Goal: Information Seeking & Learning: Learn about a topic

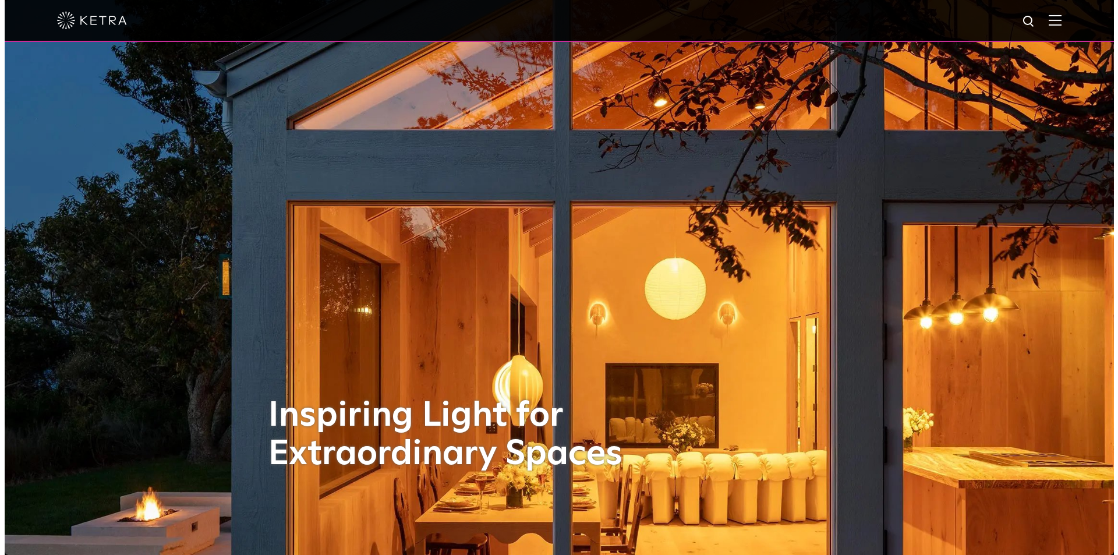
scroll to position [116, 0]
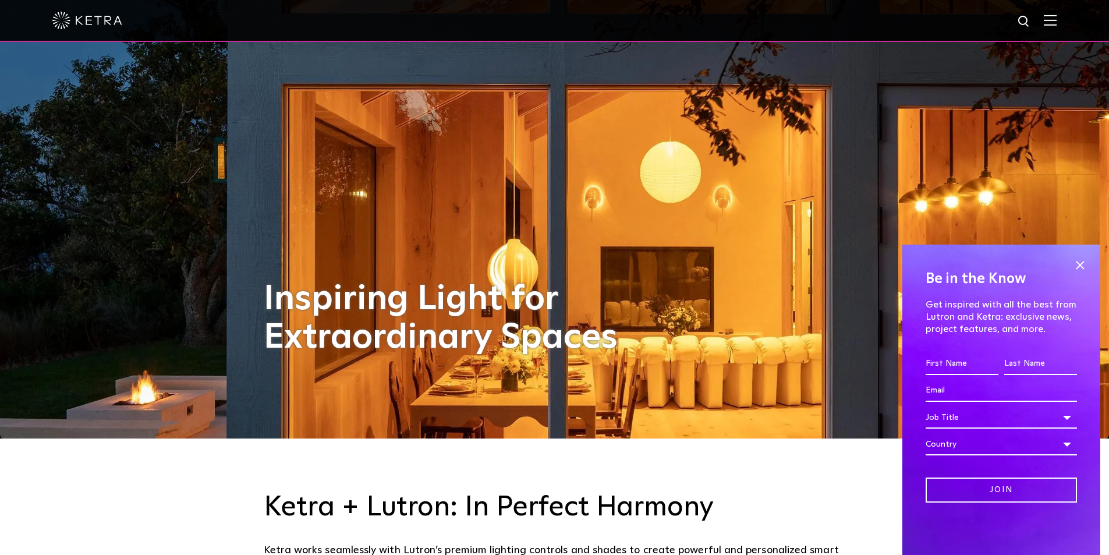
click at [1068, 19] on div at bounding box center [554, 21] width 1109 height 42
click at [1057, 19] on img at bounding box center [1050, 20] width 13 height 11
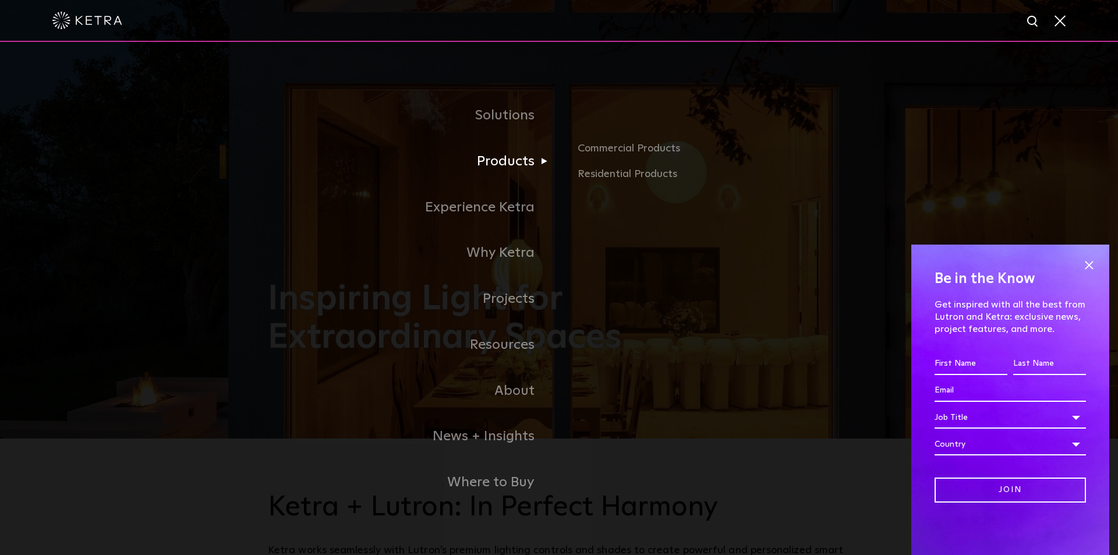
click at [527, 164] on link "Products" at bounding box center [413, 162] width 291 height 46
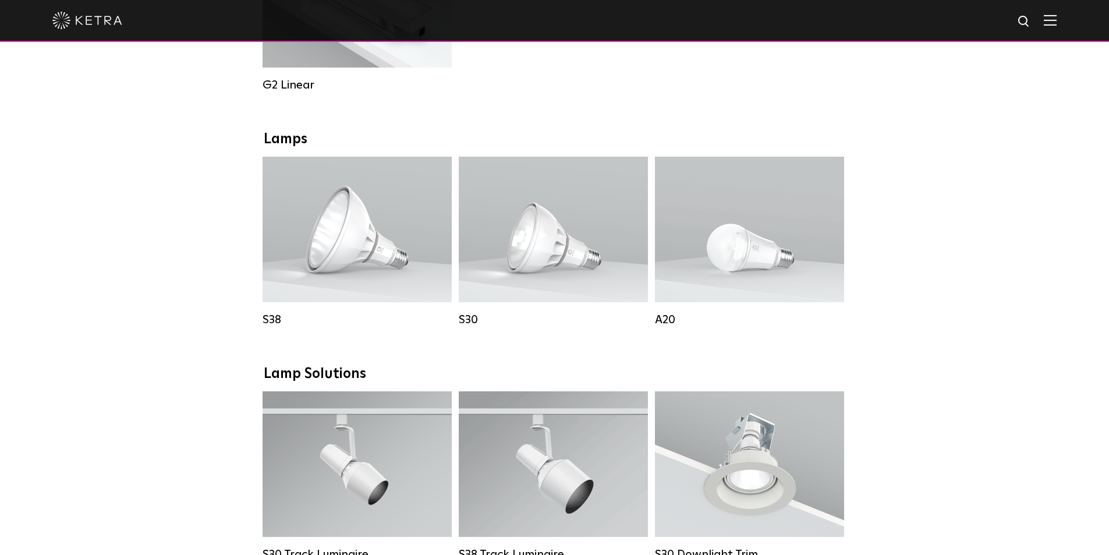
scroll to position [932, 0]
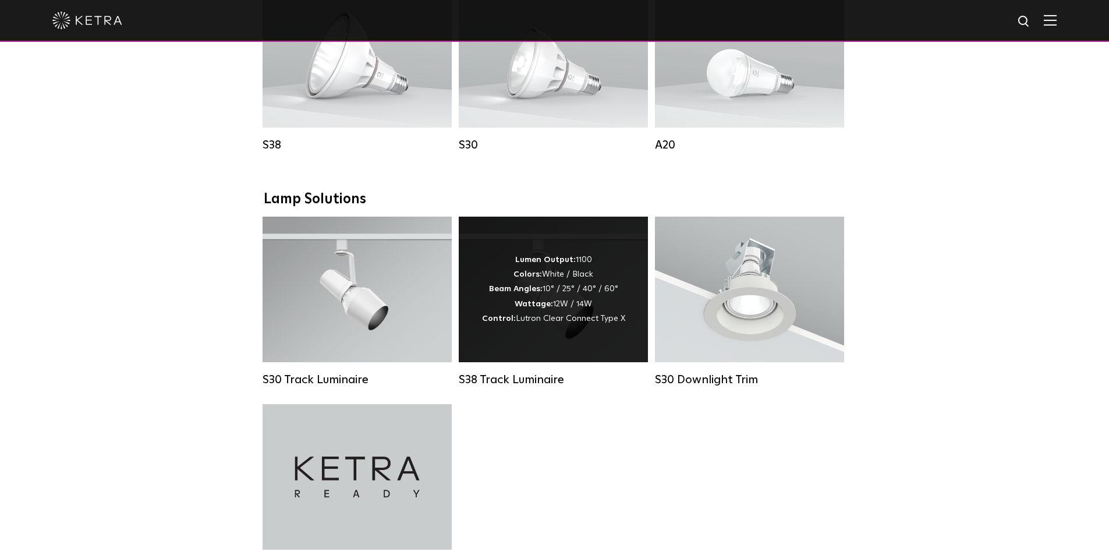
click at [604, 263] on div "Lumen Output: 1100 Colors: White / Black Beam Angles: 10° / 25° / 40° / 60° Wat…" at bounding box center [553, 290] width 189 height 146
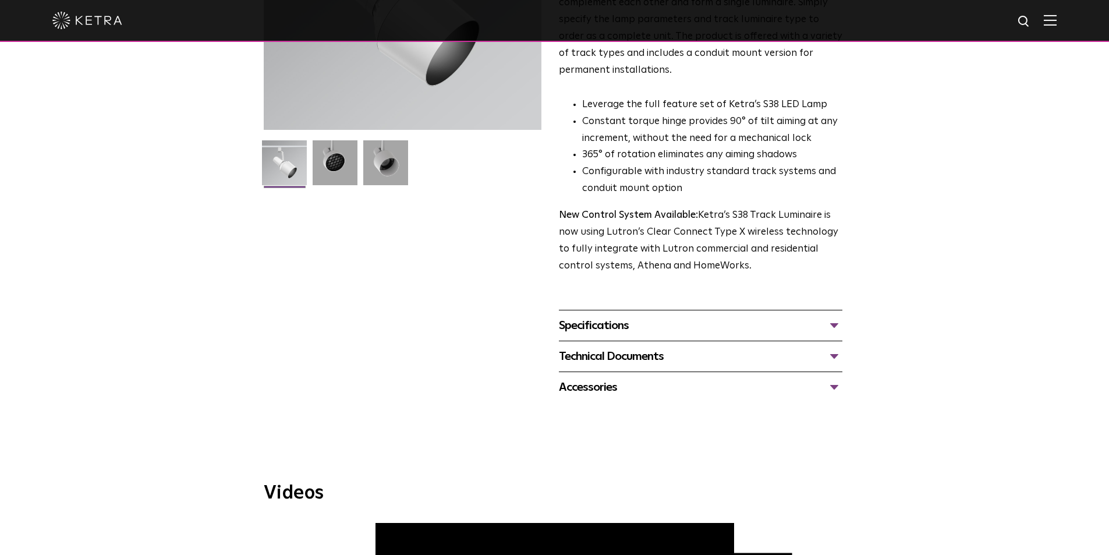
scroll to position [233, 0]
click at [621, 316] on div "Specifications" at bounding box center [701, 325] width 284 height 19
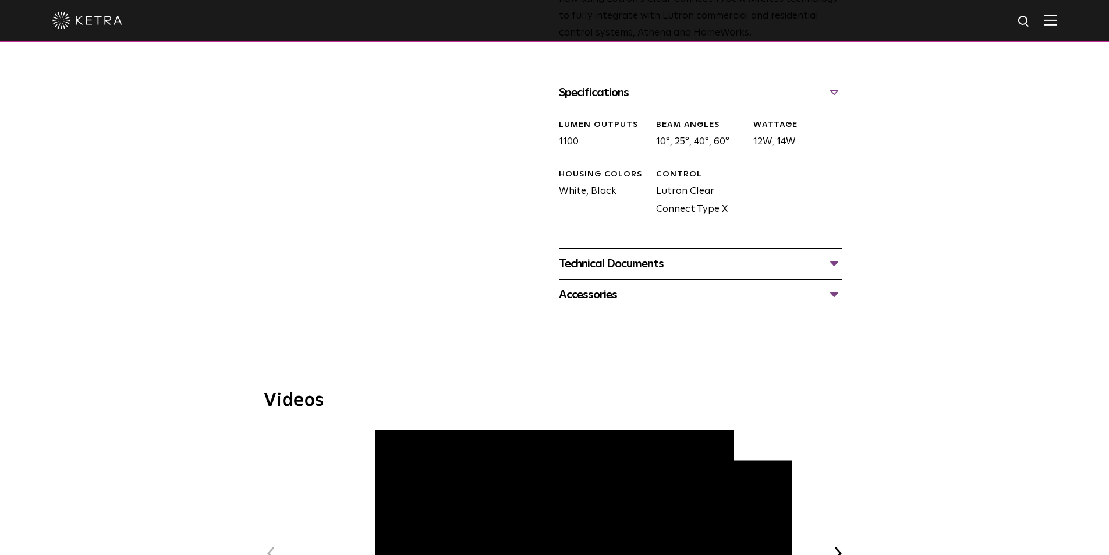
scroll to position [582, 0]
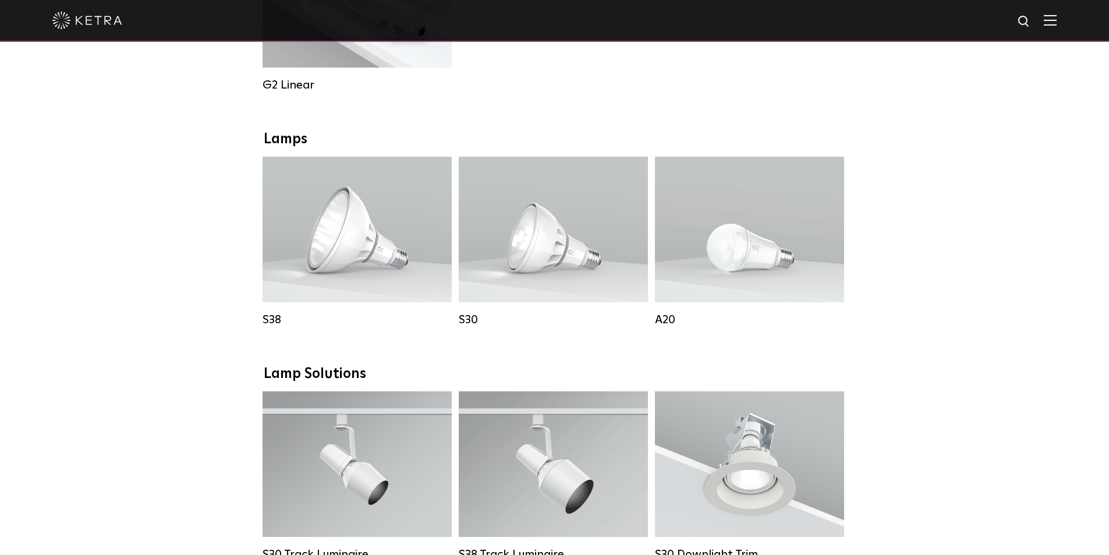
scroll to position [524, 0]
